Goal: Communication & Community: Answer question/provide support

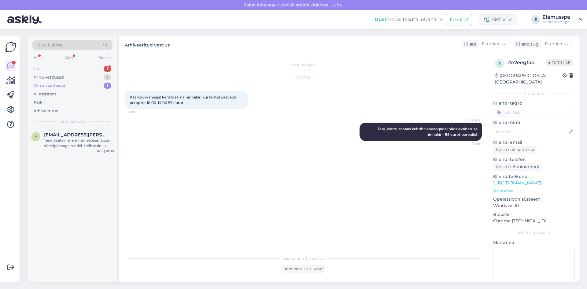
click at [77, 66] on div "Uus 1" at bounding box center [72, 69] width 80 height 9
click at [92, 134] on div "#g4ywv7ge 1" at bounding box center [79, 135] width 70 height 6
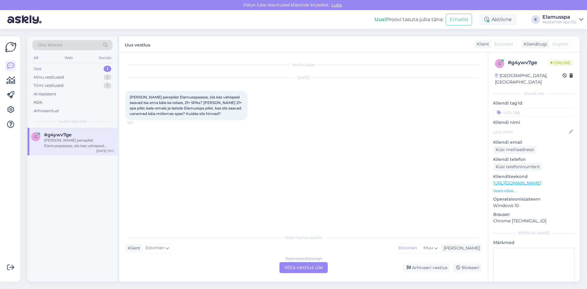
click at [307, 269] on div "Estonian to Estonian Võta vestlus üle" at bounding box center [304, 267] width 48 height 11
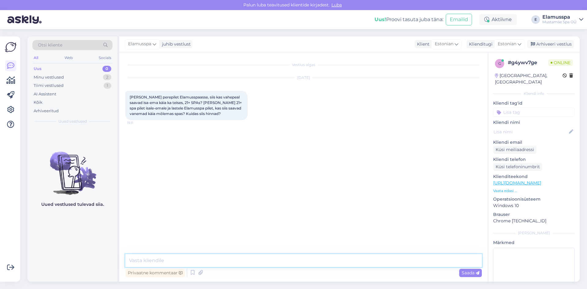
click at [302, 261] on textarea at bounding box center [303, 260] width 357 height 13
type textarea "Tere, kui vanad on lapsed?"
click at [467, 269] on div "Saada" at bounding box center [470, 273] width 23 height 8
click at [461, 263] on textarea at bounding box center [303, 260] width 357 height 13
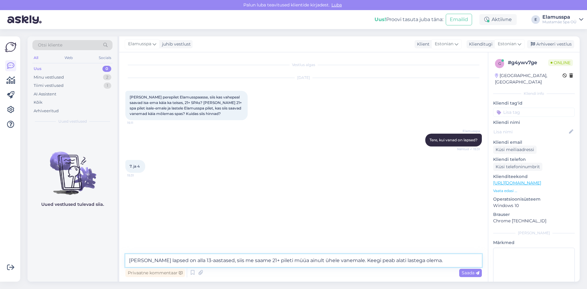
type textarea "[PERSON_NAME] lapsed on alla 13-aastased, siis me saame 21+ pileti müüa ainult …"
click at [460, 269] on div "Saada" at bounding box center [470, 273] width 23 height 8
click at [463, 271] on span "Saada" at bounding box center [471, 273] width 18 height 6
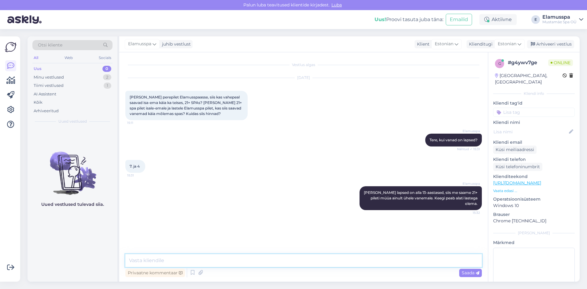
click at [431, 259] on textarea at bounding box center [303, 260] width 357 height 13
click at [380, 262] on textarea "spa21+ piletiga saab külastada mõlemat spaad, aga ühel vanemal peab olema elamu…" at bounding box center [303, 260] width 357 height 13
click at [428, 257] on textarea "spa21+ piletiga saab külastada mõlemat spaad, aga ühel vanemal peab olema elamu…" at bounding box center [303, 260] width 357 height 13
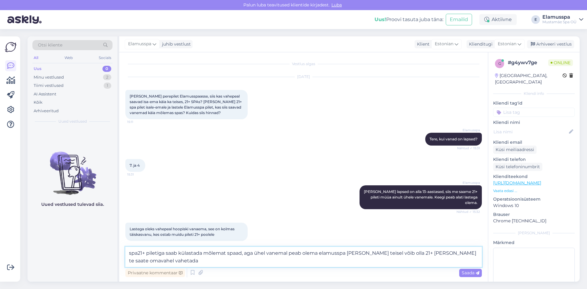
scroll to position [2, 0]
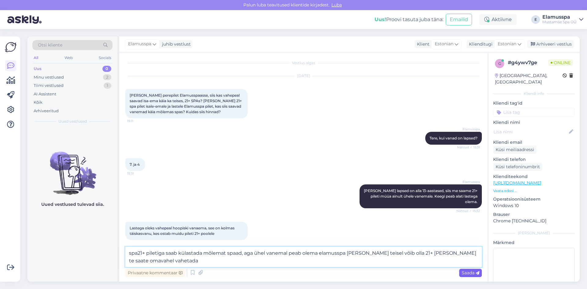
type textarea "spa21+ piletiga saab külastada mõlemat spaad, aga ühel vanemal peab olema elamu…"
click at [462, 272] on span "Saada" at bounding box center [471, 273] width 18 height 6
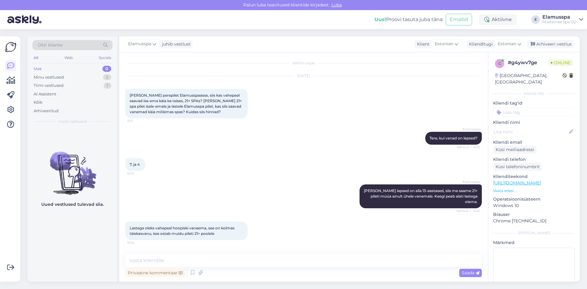
scroll to position [32, 0]
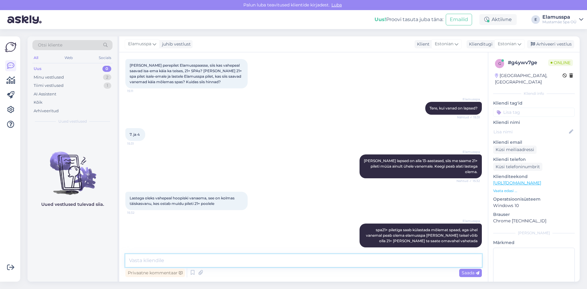
click at [427, 261] on textarea at bounding box center [303, 260] width 357 height 13
drag, startPoint x: 161, startPoint y: 261, endPoint x: 70, endPoint y: 267, distance: 91.4
click at [70, 267] on div "Otsi kliente All Web Socials Uus 0 Minu vestlused 2 Tiimi vestlused 1 AI Assist…" at bounding box center [304, 158] width 552 height 245
click at [218, 259] on textarea "Ühel täiskasvanul peab kindlasti" at bounding box center [303, 260] width 357 height 13
type textarea "Ühel täiskasvanul peab kindlasti olema elamusspa käepael, see kindlustab seda, …"
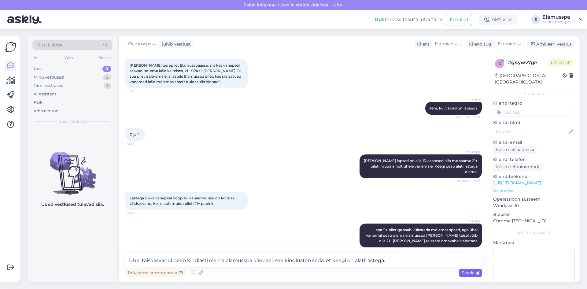
click at [478, 275] on icon at bounding box center [478, 273] width 4 height 4
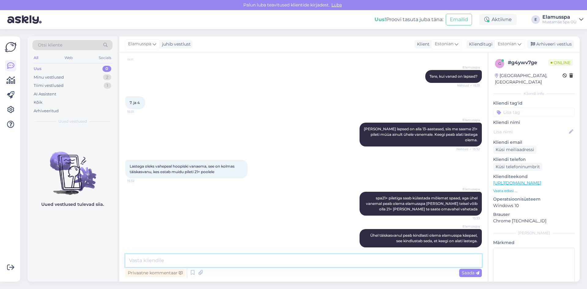
click at [412, 258] on textarea at bounding box center [303, 260] width 357 height 13
click at [304, 258] on textarea at bounding box center [303, 260] width 357 height 13
type textarea "ü"
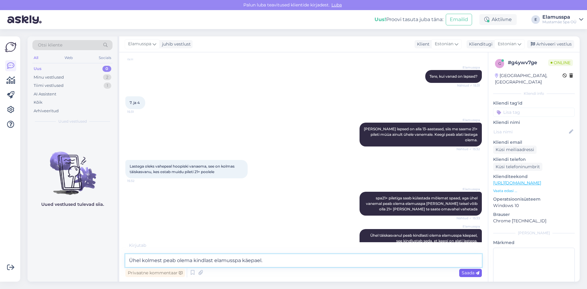
type textarea "Ühel kolmest peab olema kindlast elamusspa käepael."
click at [466, 272] on span "Saada" at bounding box center [471, 273] width 18 height 6
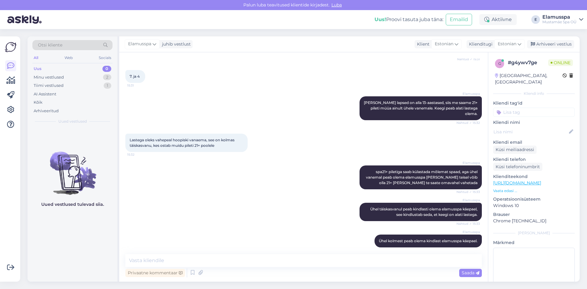
scroll to position [133, 0]
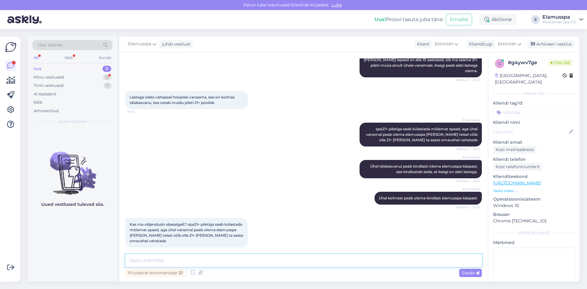
click at [198, 262] on textarea at bounding box center [303, 260] width 357 height 13
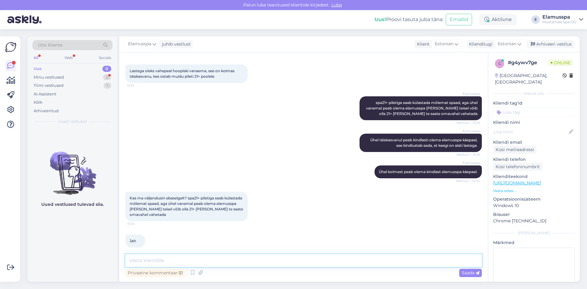
click at [222, 258] on textarea at bounding box center [303, 260] width 357 height 13
click at [220, 264] on textarea at bounding box center [303, 260] width 357 height 13
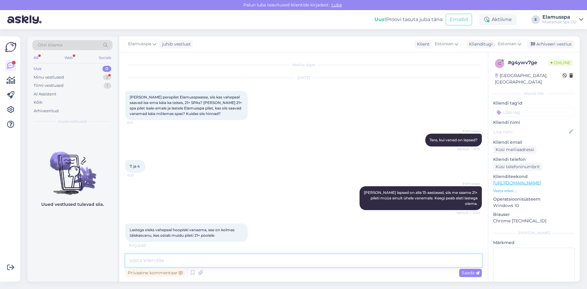
scroll to position [191, 0]
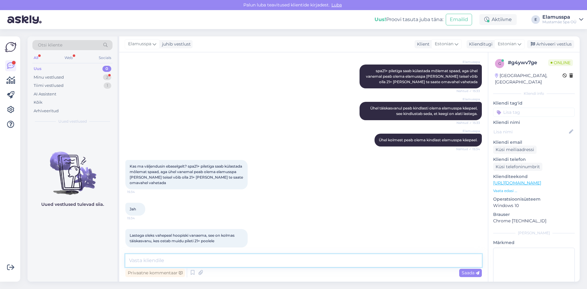
click at [203, 257] on textarea at bounding box center [303, 260] width 357 height 13
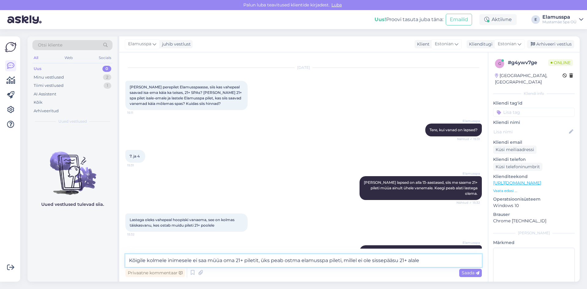
scroll to position [0, 0]
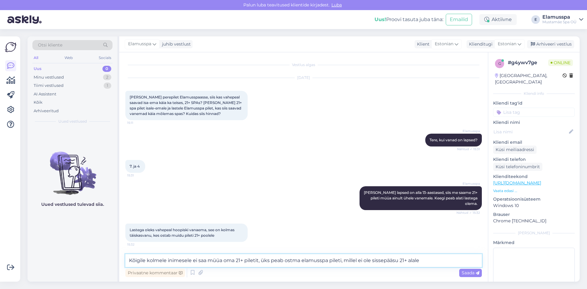
click at [129, 262] on textarea "Kõigile kolmele inimesele ei saa müüa oma 21+ piletit, üks peab ostma elamusspa…" at bounding box center [303, 260] width 357 height 13
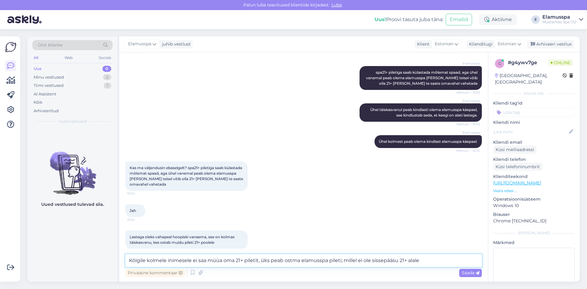
scroll to position [191, 0]
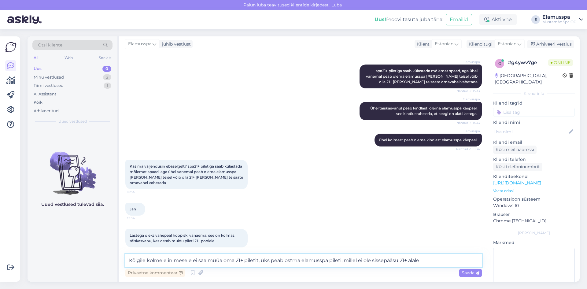
drag, startPoint x: 439, startPoint y: 255, endPoint x: 125, endPoint y: 274, distance: 314.2
click at [125, 274] on div "Vestlus algas [DATE] [PERSON_NAME] perepilet Elamusspaasse, siis kas vahepeal s…" at bounding box center [303, 166] width 369 height 229
type textarea "Kas [PERSON_NAME] saadaksite [PERSON_NAME] telefoninumbri. Saaksime teile helis…"
click at [473, 275] on span "Saada" at bounding box center [471, 273] width 18 height 6
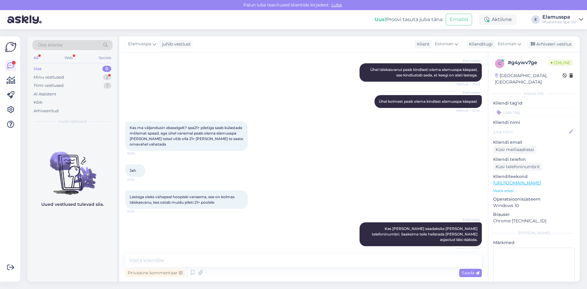
scroll to position [249, 0]
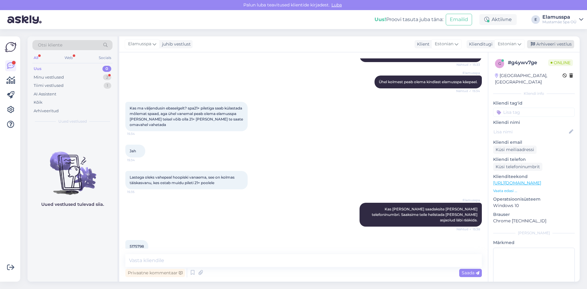
click at [551, 41] on div "Arhiveeri vestlus" at bounding box center [550, 44] width 47 height 8
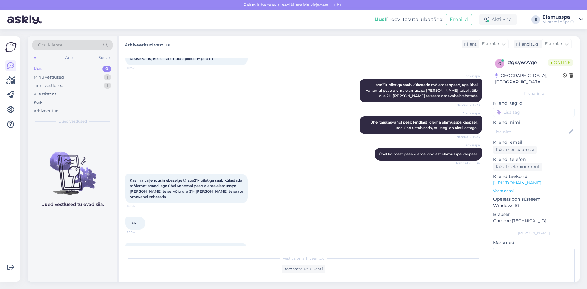
scroll to position [251, 0]
